Goal: Information Seeking & Learning: Learn about a topic

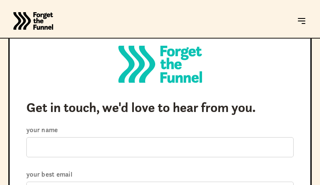
type input "UbASBXVr"
type input "ohuqedorodu103@gmail.com"
select select "Just say hi"
